Goal: Share content

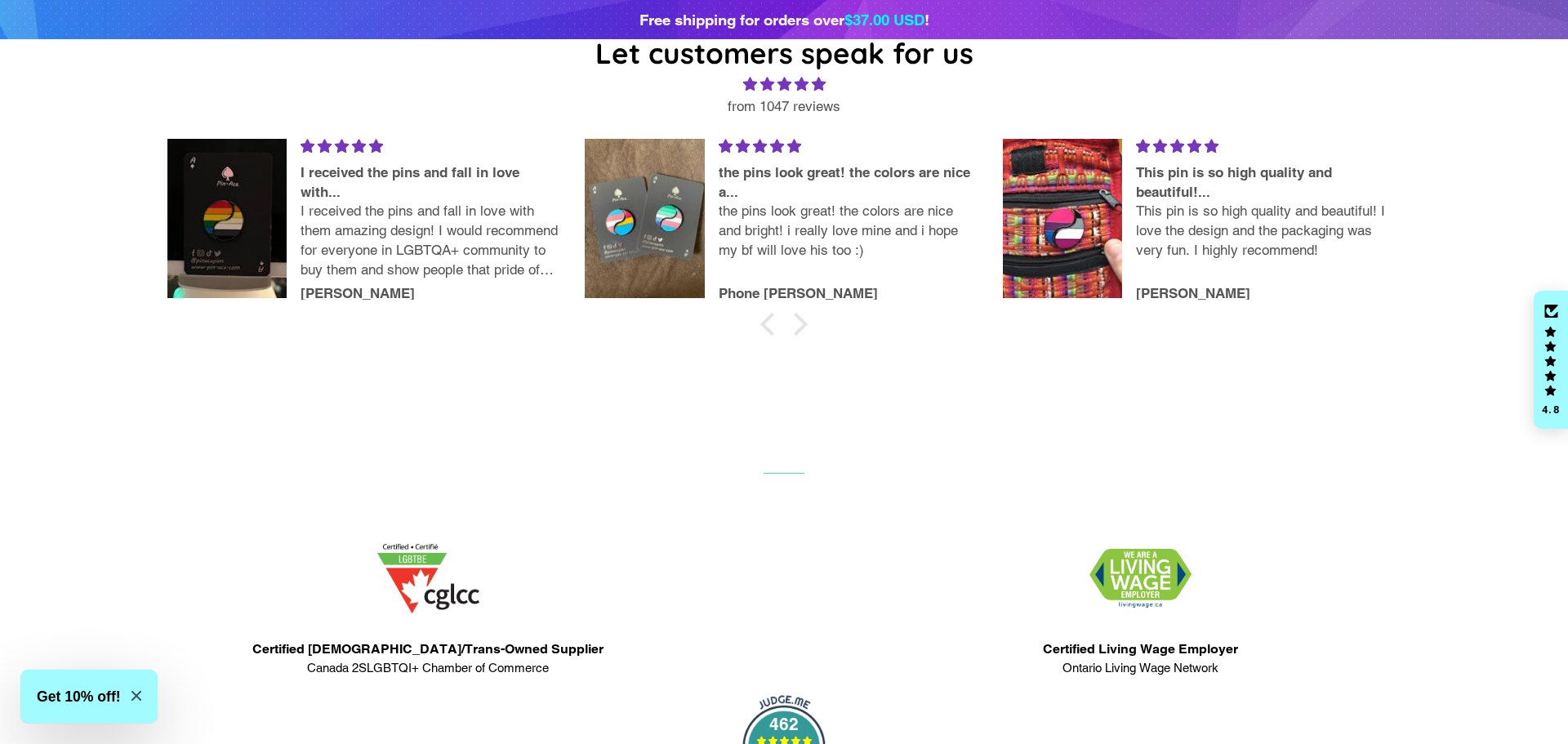
scroll to position [1830, 0]
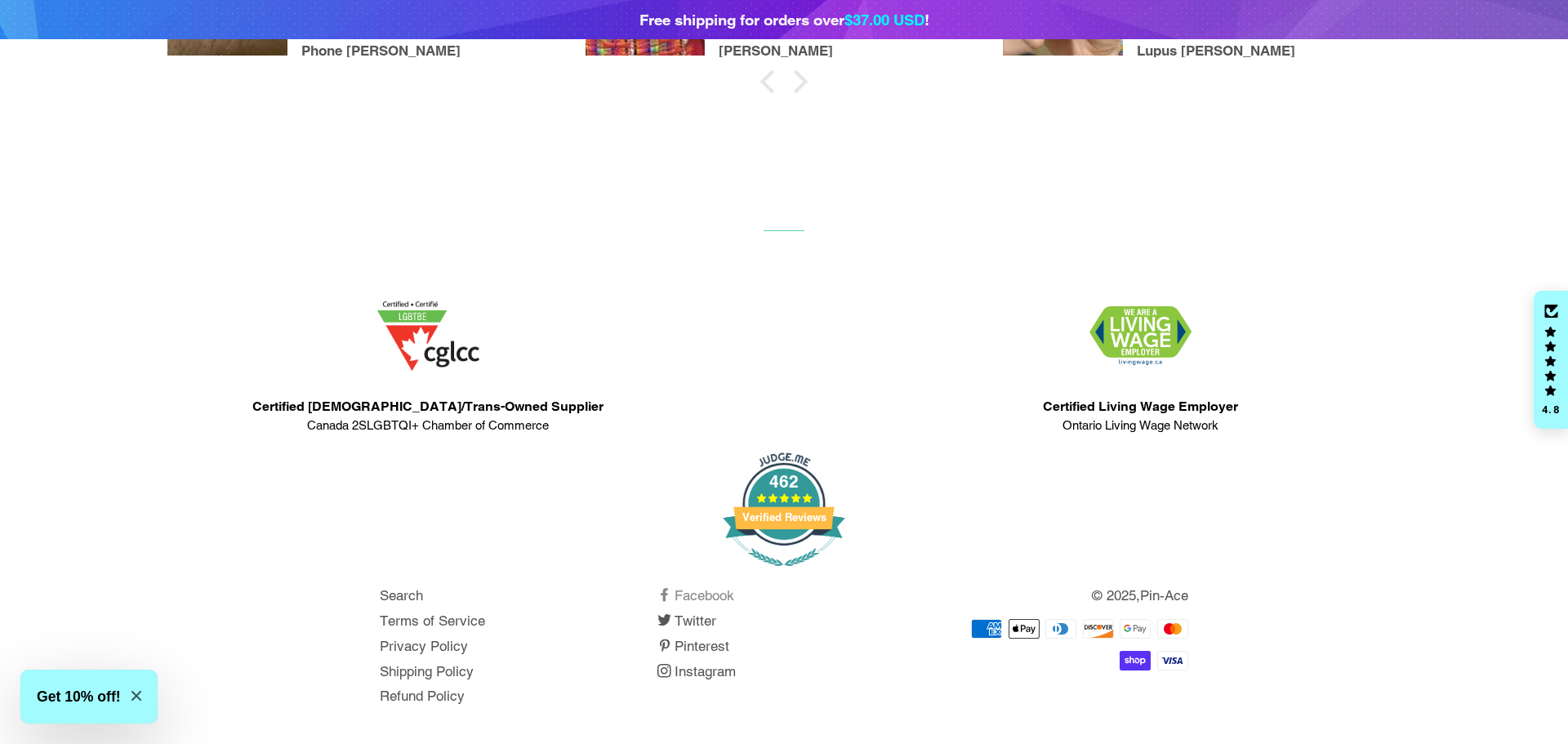
click at [726, 590] on link "Facebook" at bounding box center [695, 595] width 77 height 16
